Goal: Transaction & Acquisition: Book appointment/travel/reservation

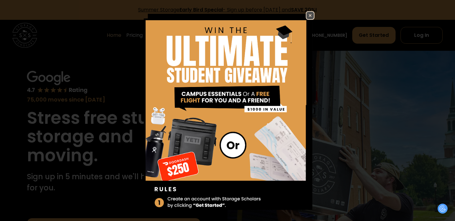
click at [311, 12] on img at bounding box center [309, 15] width 7 height 7
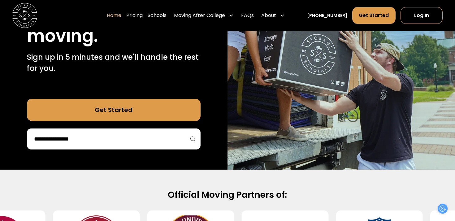
scroll to position [139, 0]
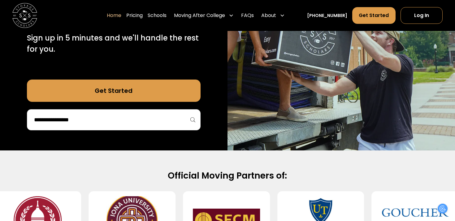
click at [120, 128] on div at bounding box center [114, 119] width 174 height 21
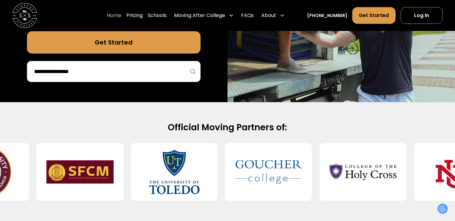
scroll to position [188, 0]
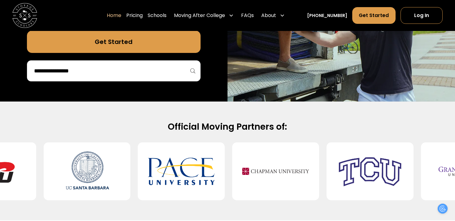
click at [141, 64] on div at bounding box center [114, 70] width 174 height 21
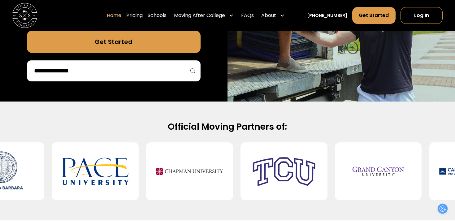
click at [140, 67] on input "search" at bounding box center [113, 71] width 161 height 11
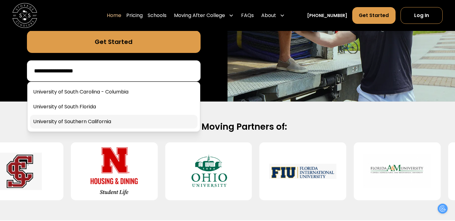
type input "**********"
click at [114, 125] on link at bounding box center [113, 122] width 167 height 14
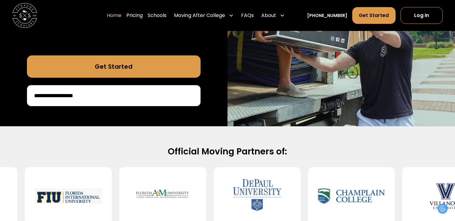
scroll to position [162, 0]
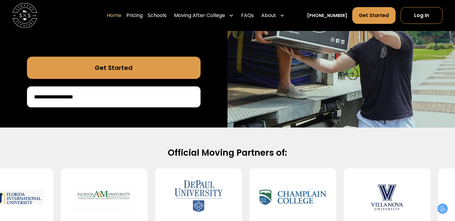
click at [132, 99] on input "**********" at bounding box center [113, 97] width 161 height 11
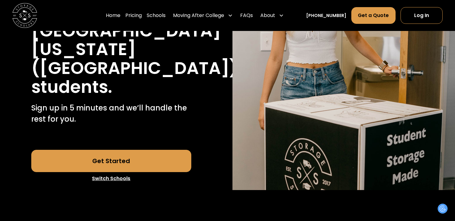
scroll to position [139, 0]
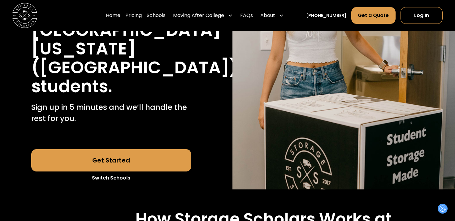
click at [136, 158] on link "Get Started" at bounding box center [111, 160] width 160 height 22
